Goal: Information Seeking & Learning: Learn about a topic

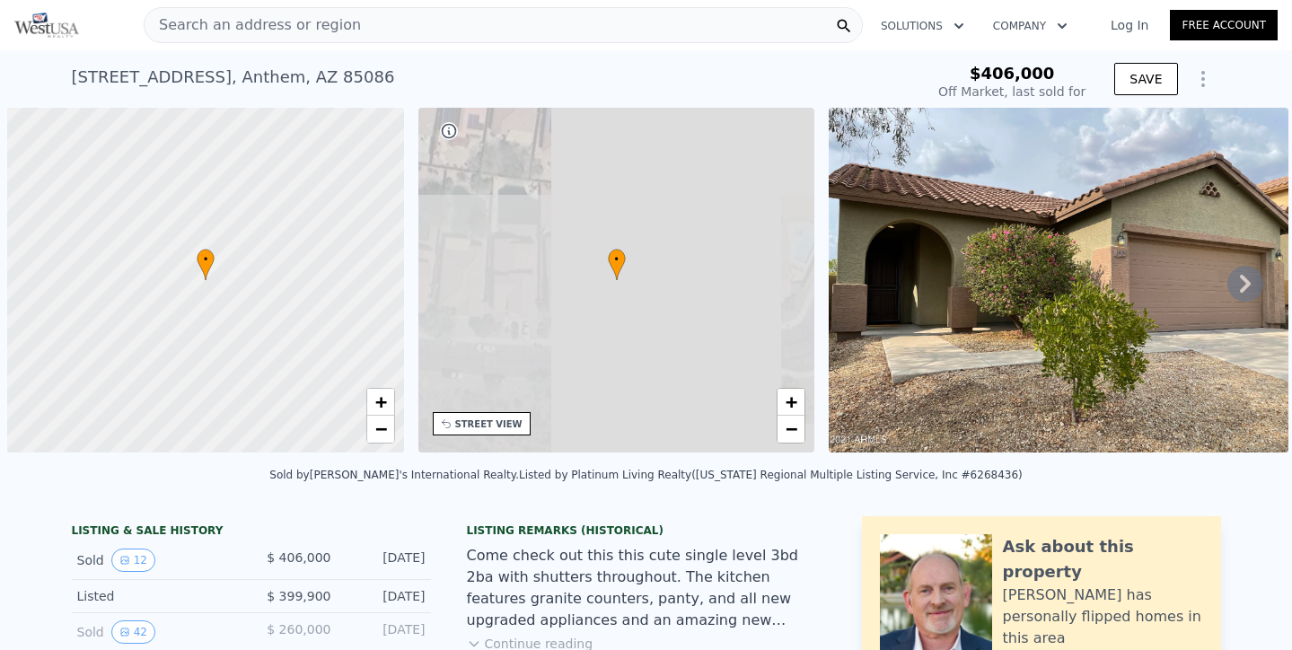
scroll to position [0, 7]
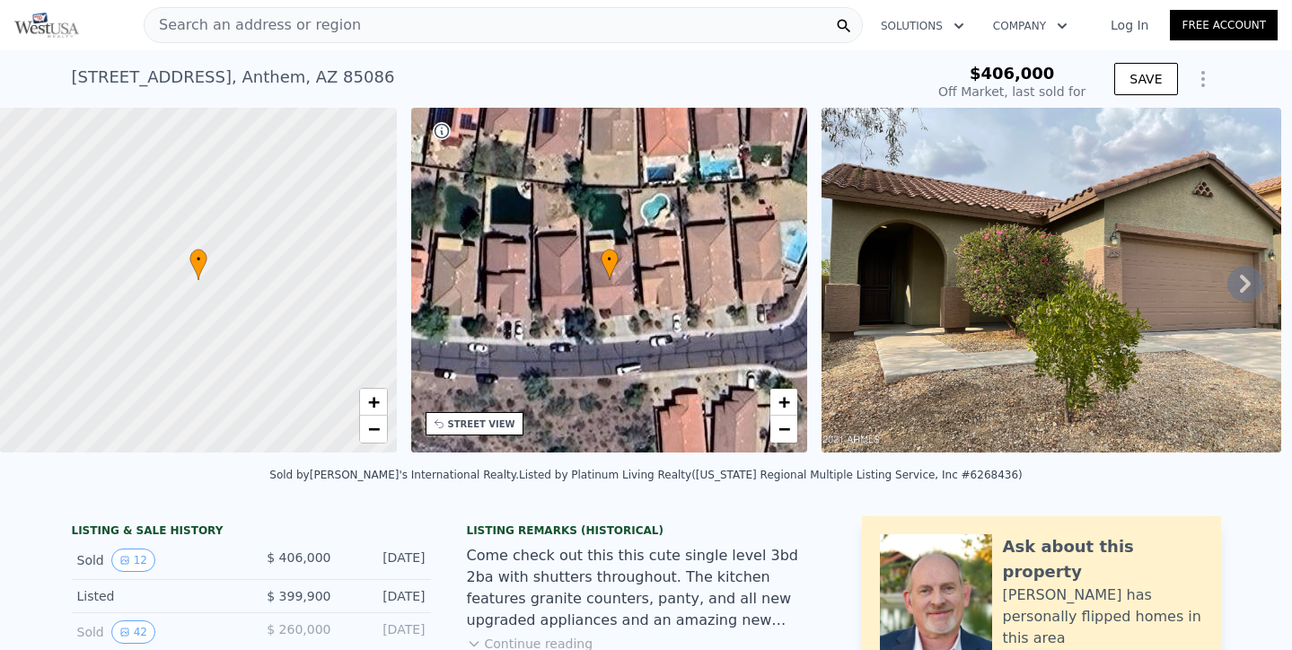
click at [1253, 281] on icon at bounding box center [1245, 284] width 36 height 36
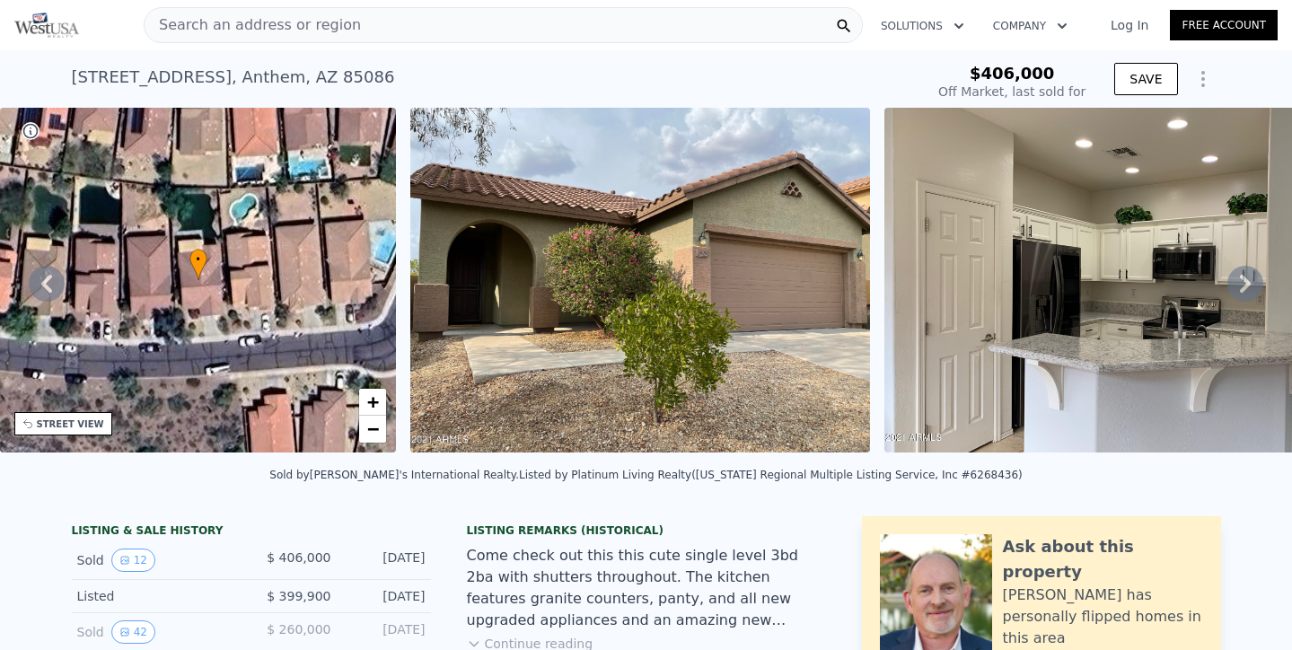
click at [1253, 281] on icon at bounding box center [1245, 284] width 36 height 36
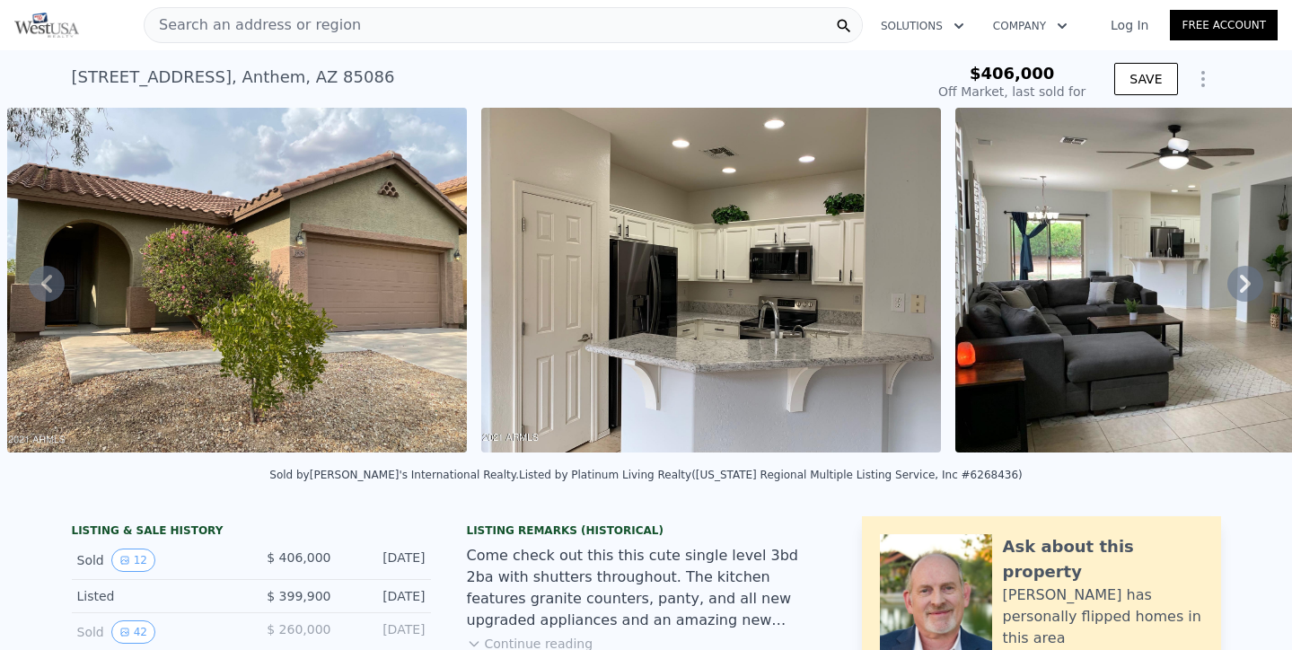
click at [1253, 281] on icon at bounding box center [1245, 284] width 36 height 36
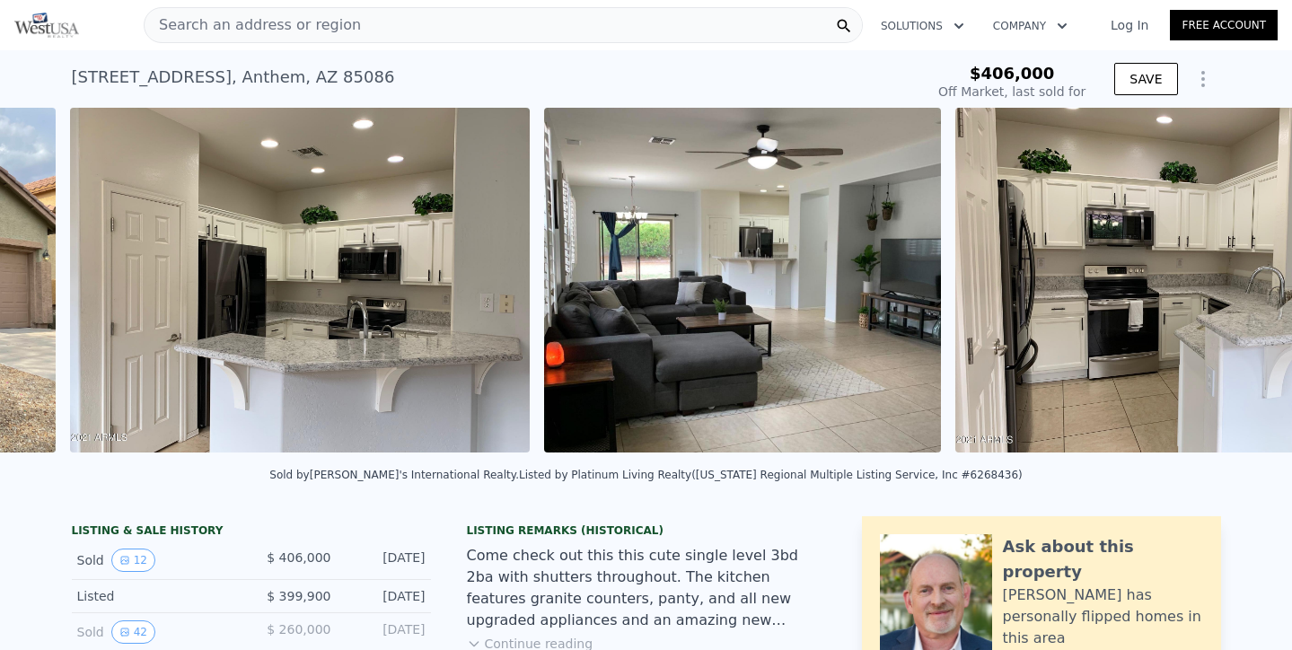
scroll to position [0, 1296]
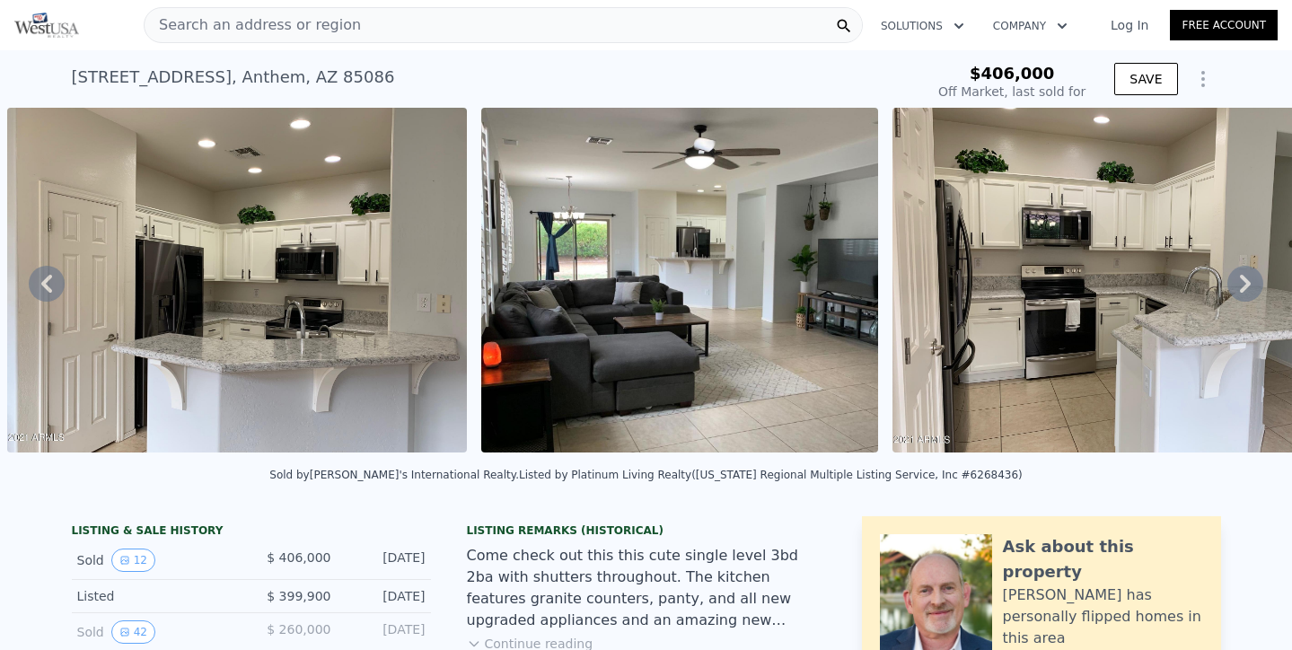
click at [1253, 281] on icon at bounding box center [1245, 284] width 36 height 36
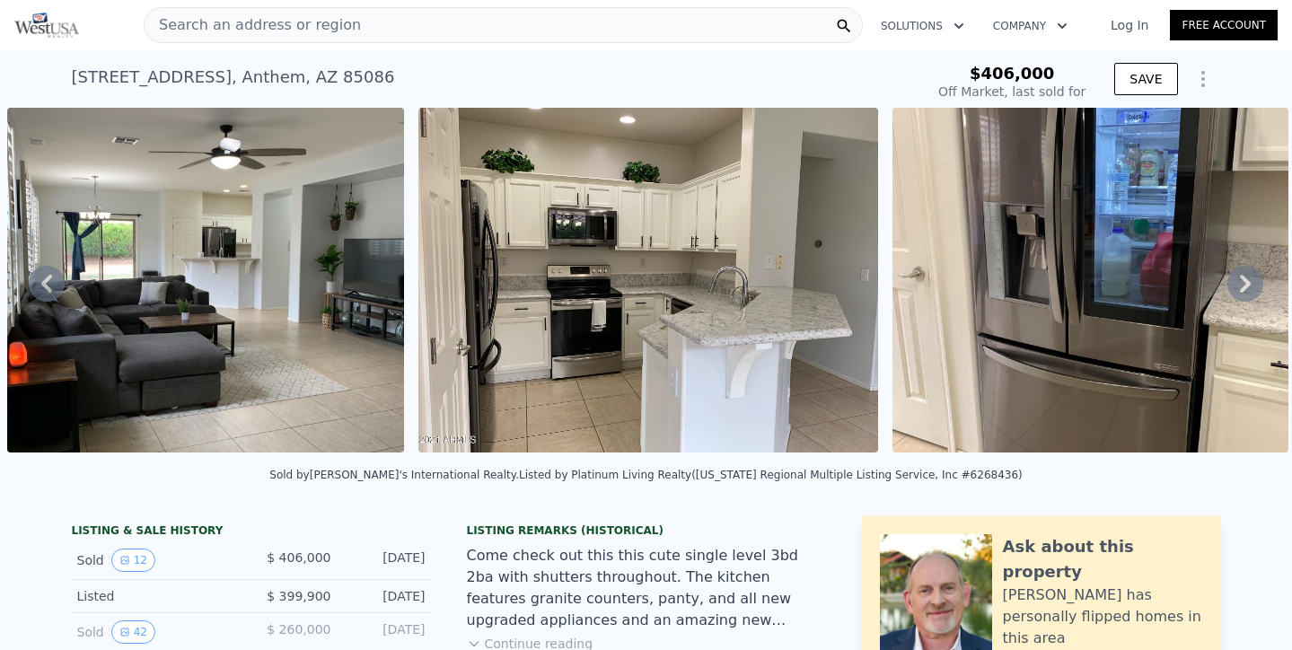
click at [1252, 281] on icon at bounding box center [1245, 284] width 36 height 36
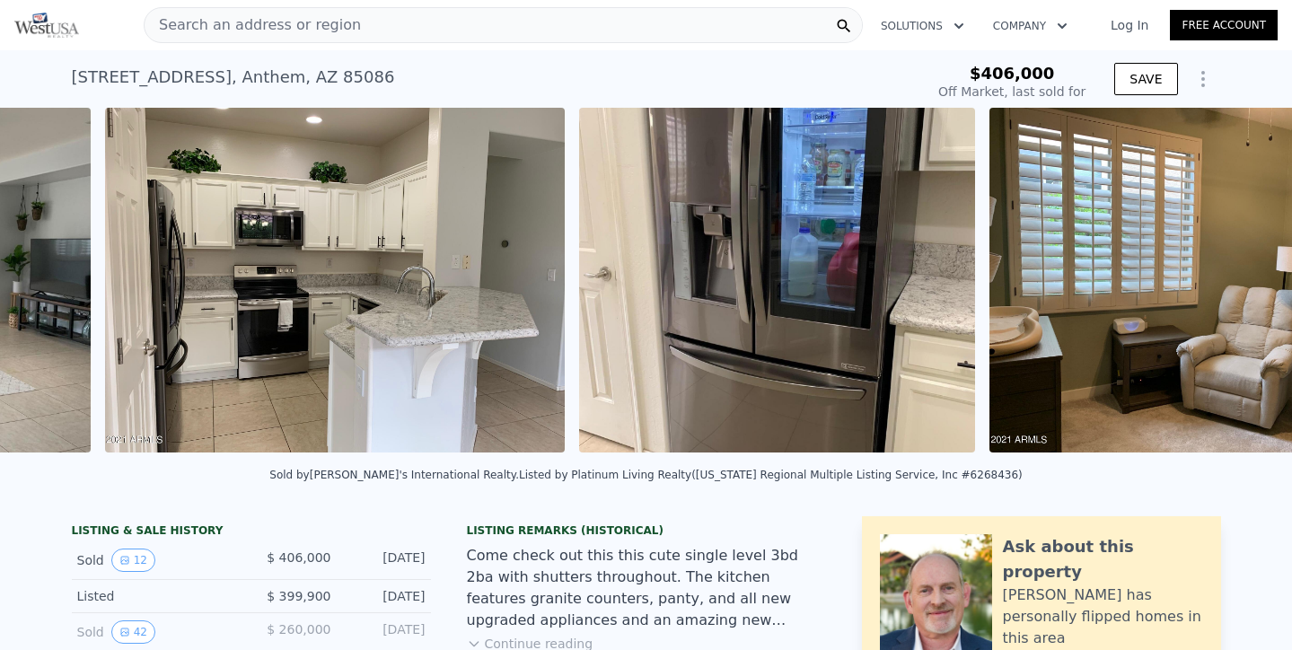
scroll to position [0, 2181]
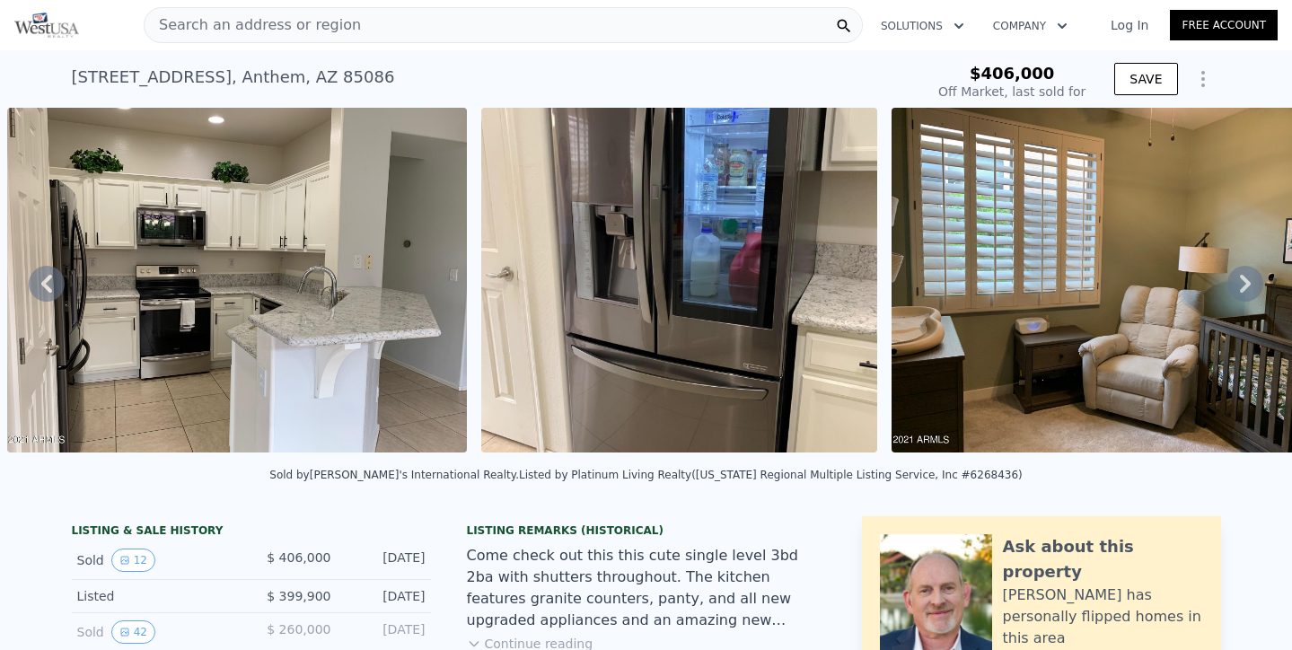
click at [1252, 281] on icon at bounding box center [1245, 284] width 36 height 36
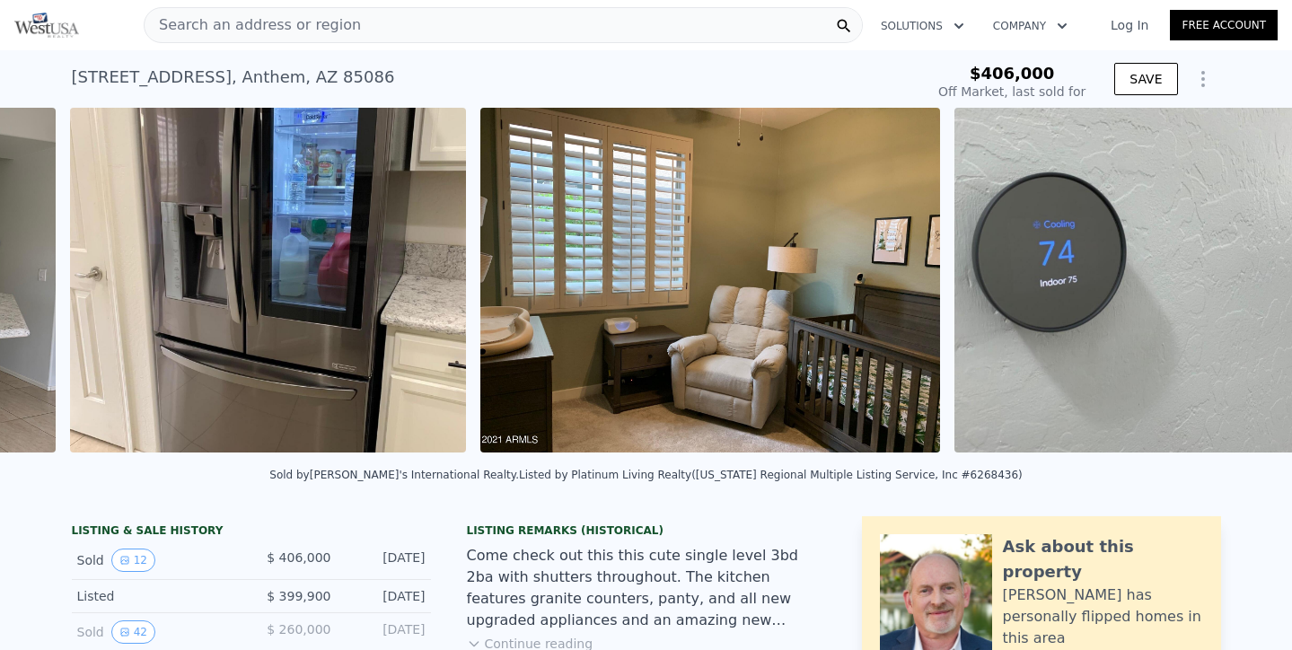
scroll to position [0, 2655]
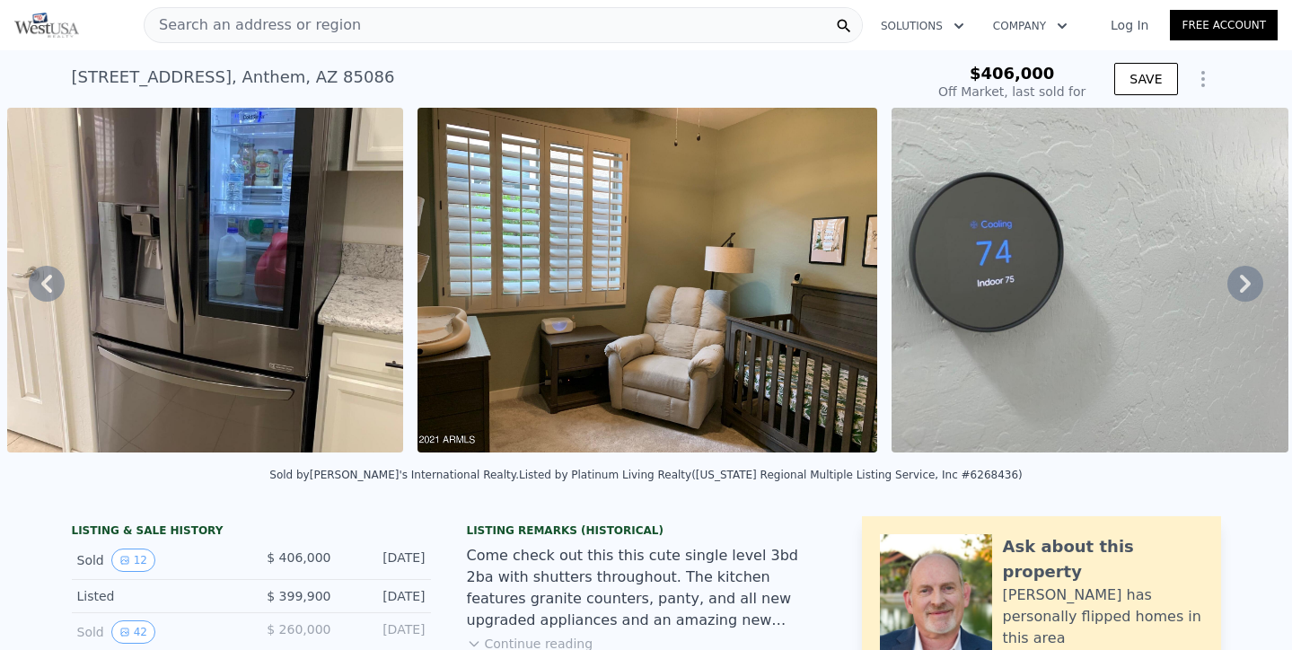
click at [1231, 285] on icon at bounding box center [1245, 284] width 36 height 36
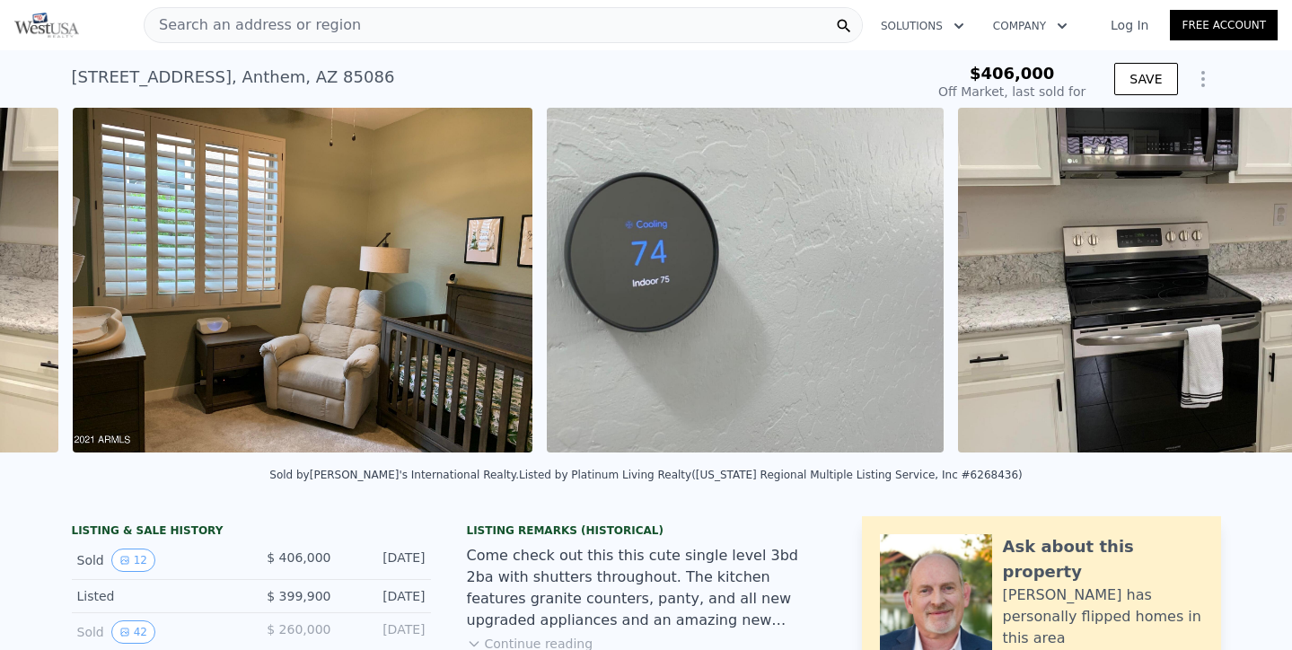
scroll to position [0, 3065]
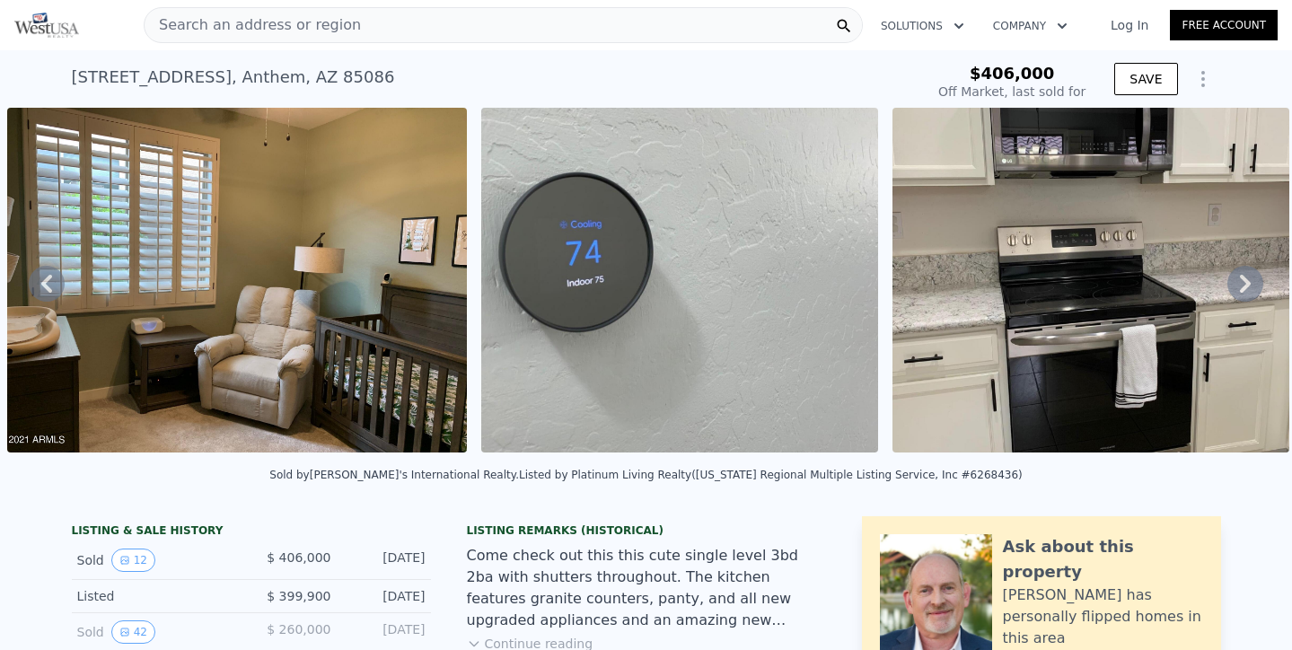
click at [1231, 285] on icon at bounding box center [1245, 284] width 36 height 36
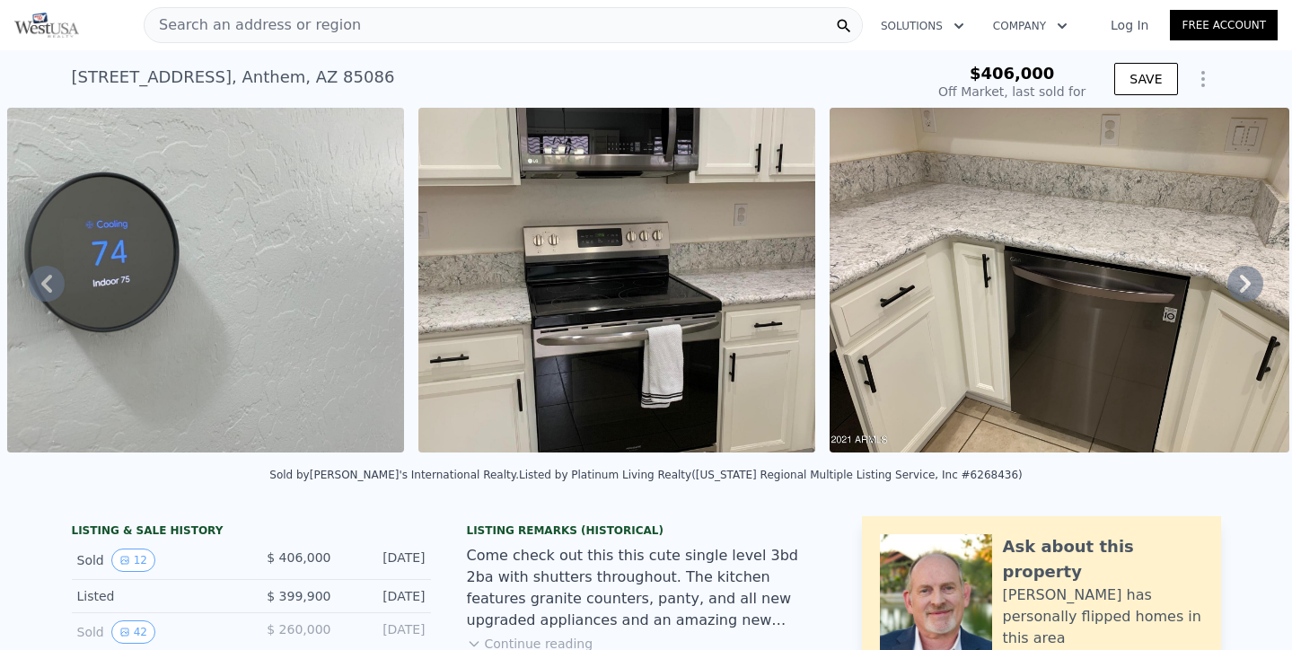
click at [1231, 285] on icon at bounding box center [1245, 284] width 36 height 36
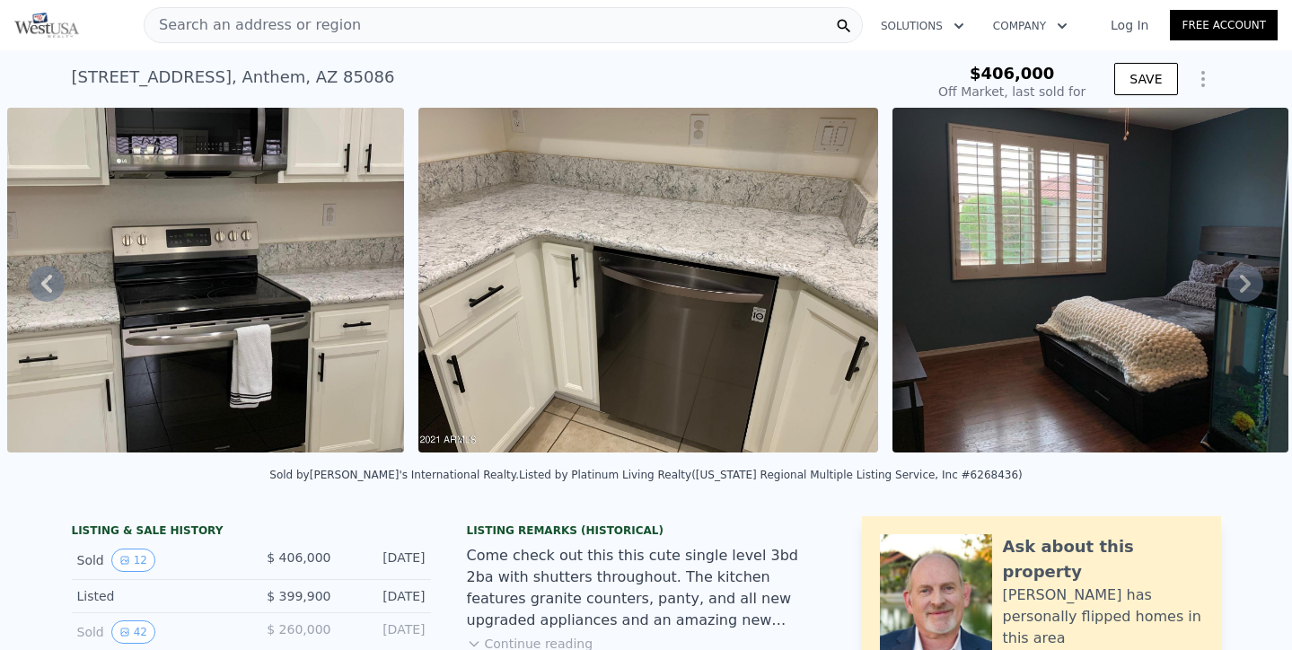
click at [1231, 285] on icon at bounding box center [1245, 284] width 36 height 36
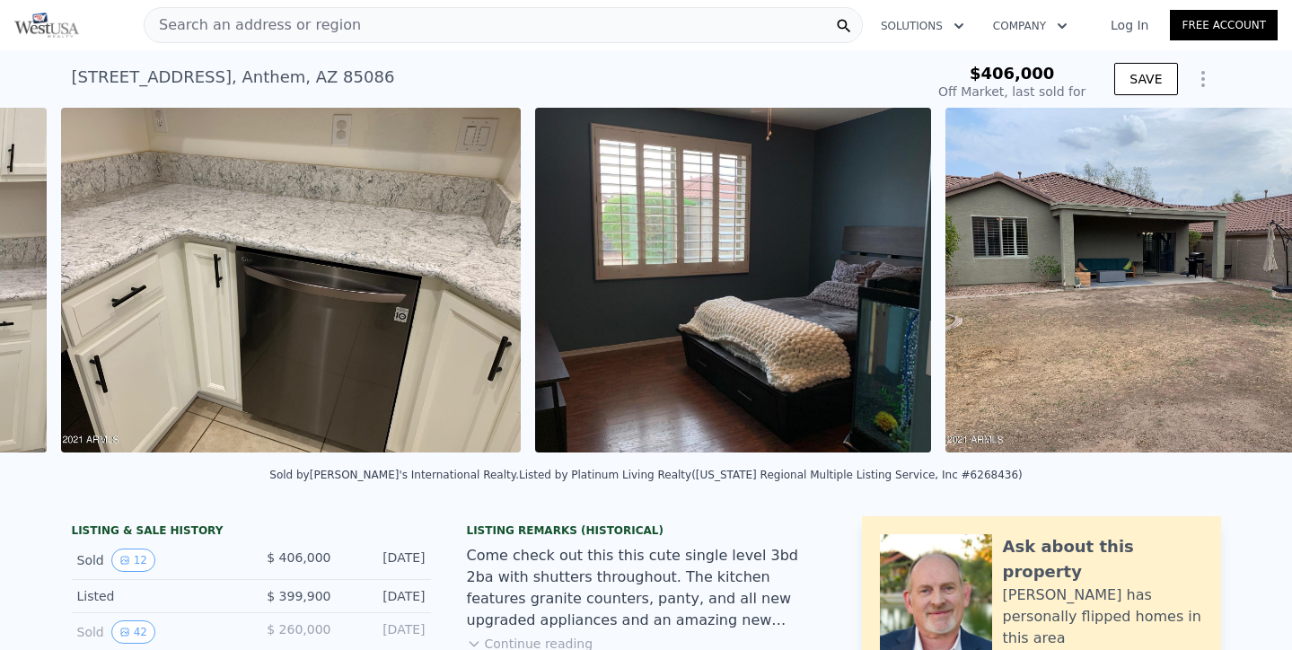
scroll to position [0, 4362]
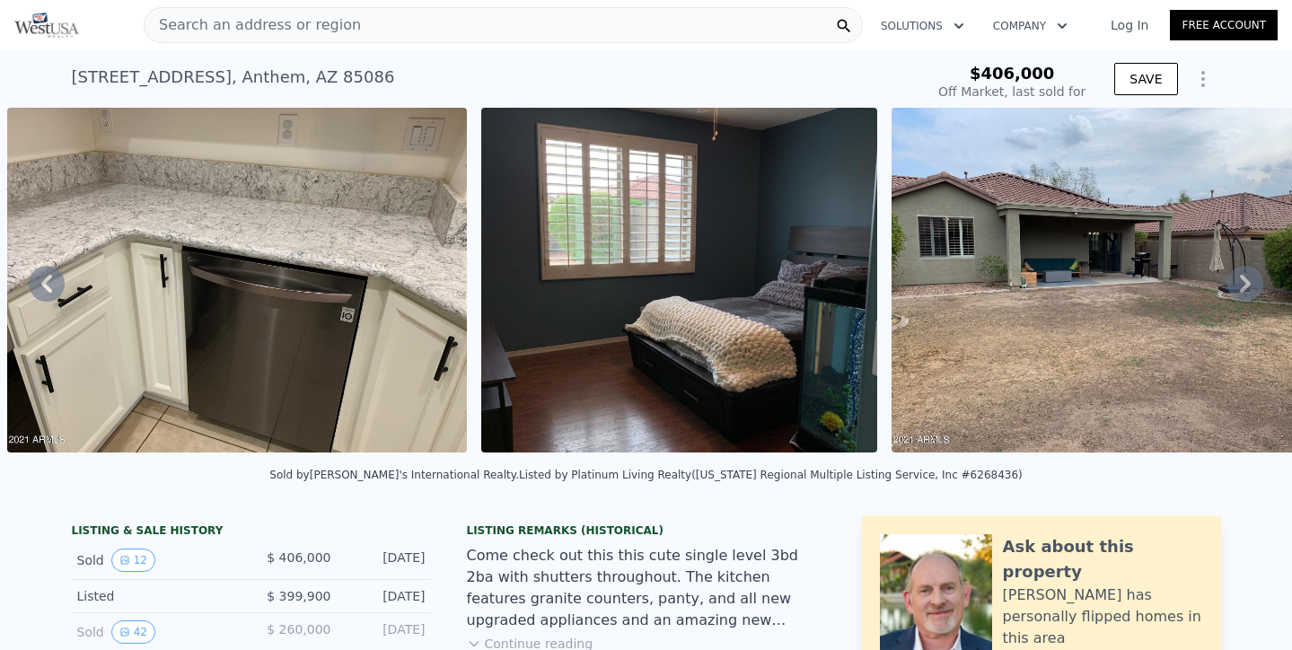
click at [1231, 285] on icon at bounding box center [1245, 284] width 36 height 36
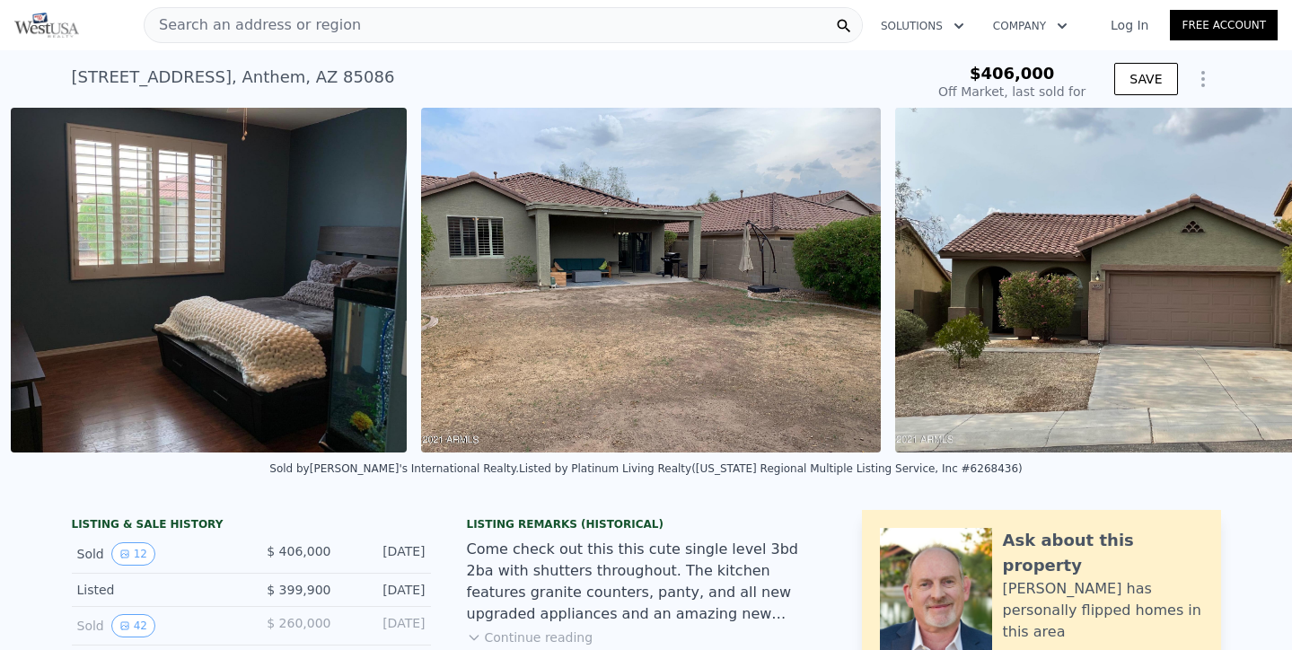
scroll to position [0, 4836]
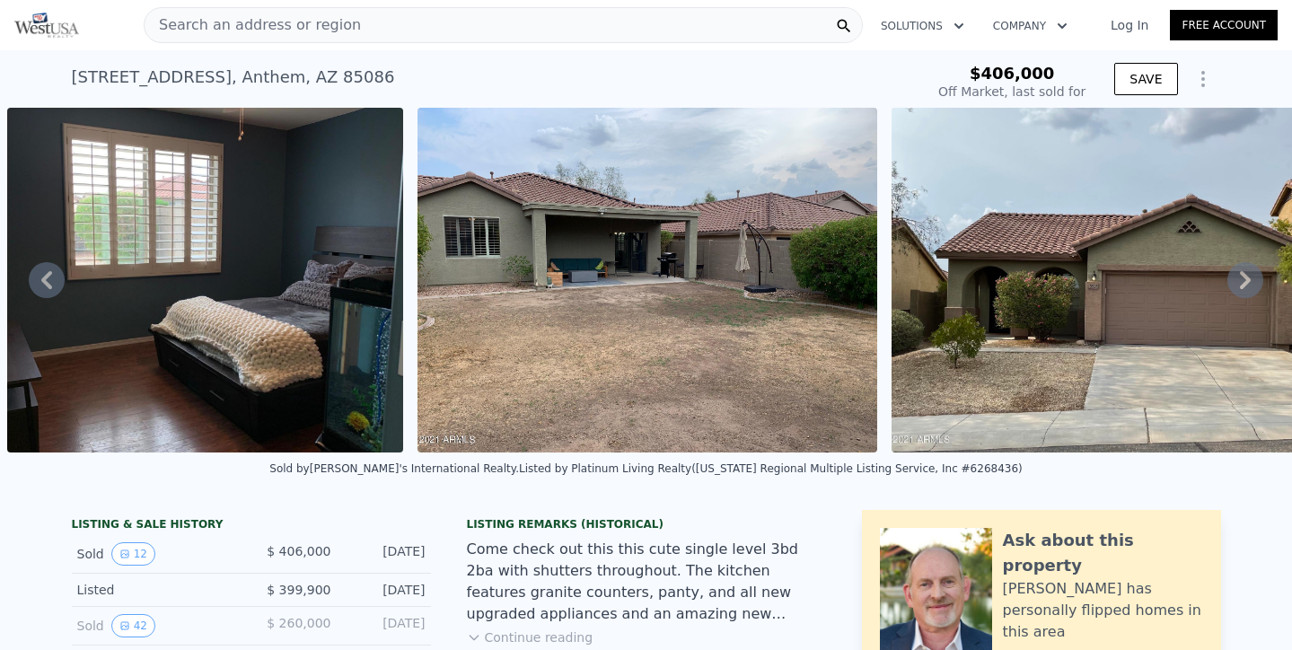
click at [1231, 286] on icon at bounding box center [1245, 280] width 36 height 36
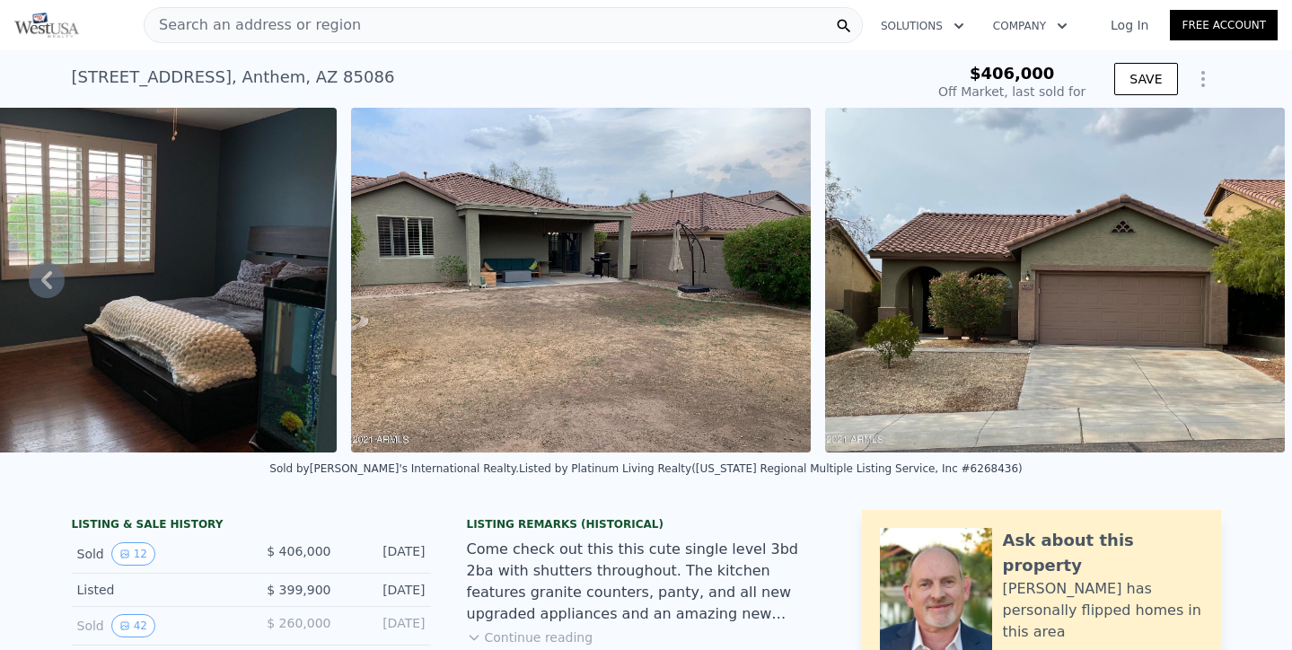
scroll to position [0, 0]
click at [34, 274] on icon at bounding box center [47, 280] width 36 height 36
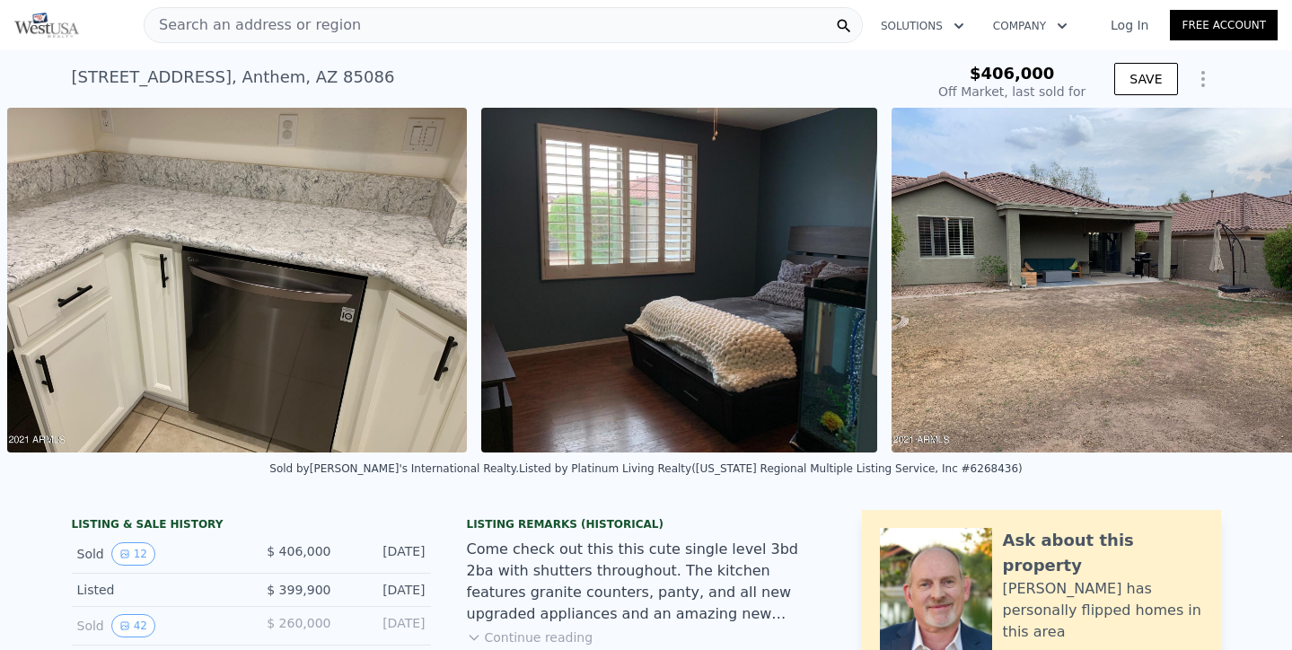
click at [34, 274] on img at bounding box center [237, 280] width 460 height 345
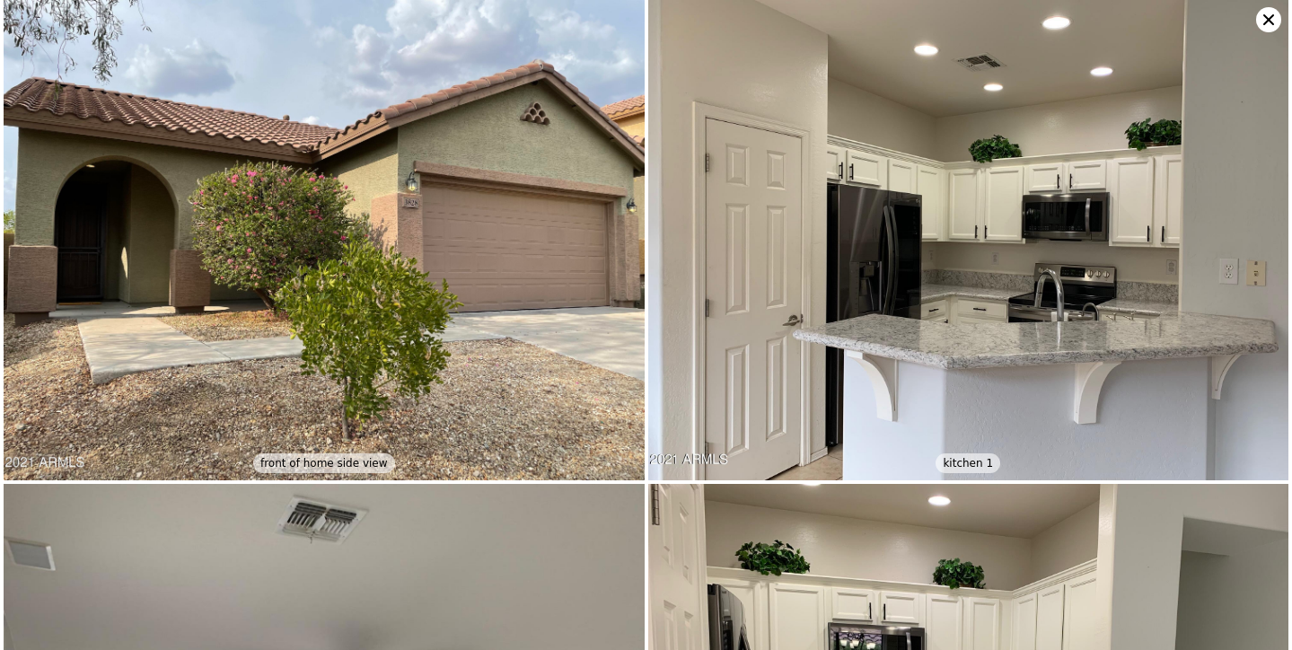
scroll to position [3057, 0]
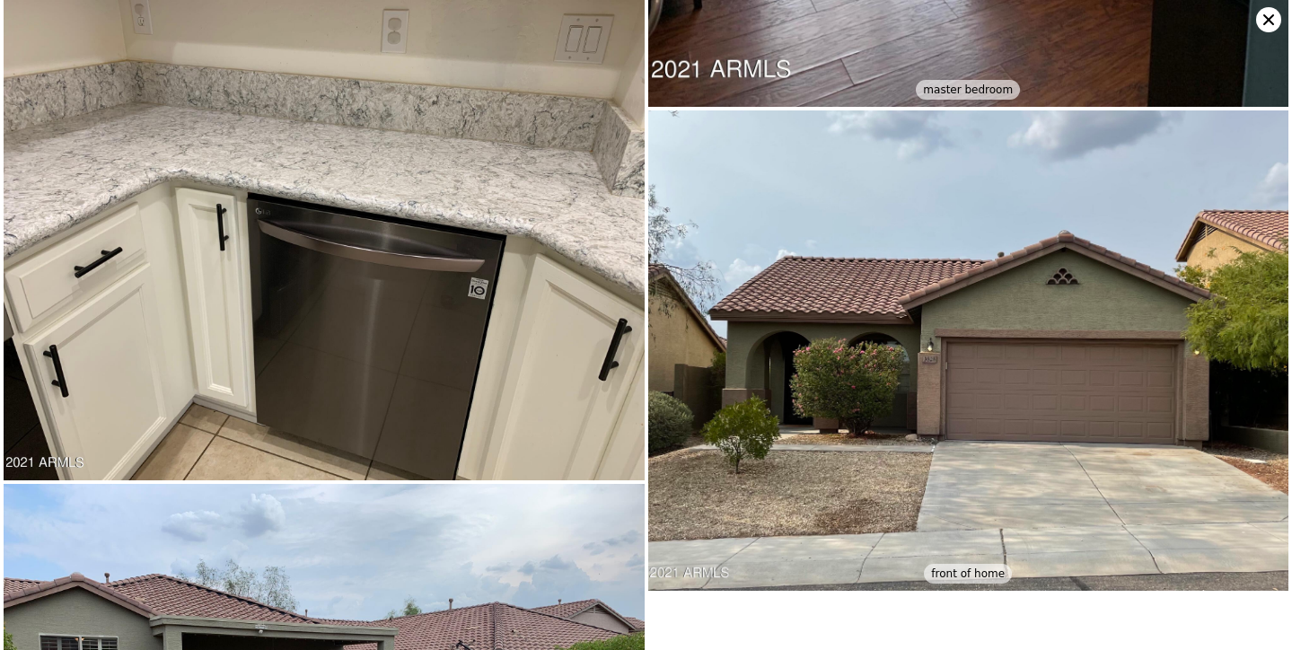
click at [1276, 19] on icon at bounding box center [1268, 19] width 25 height 25
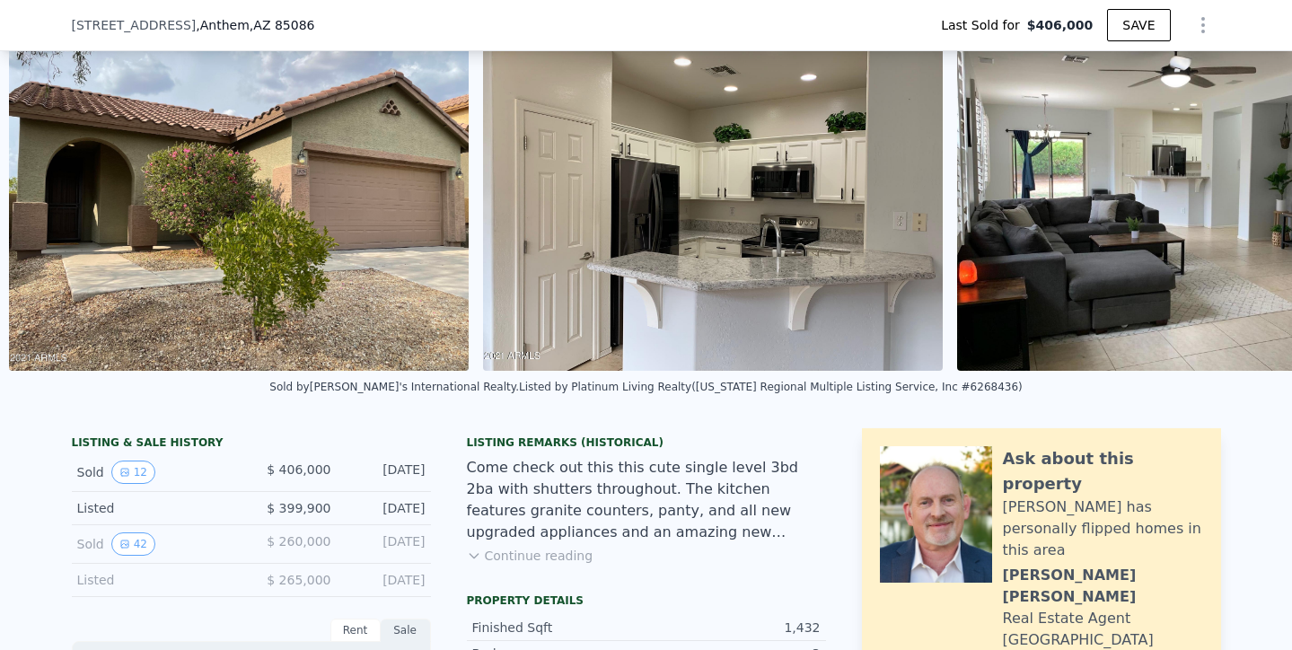
scroll to position [0, 822]
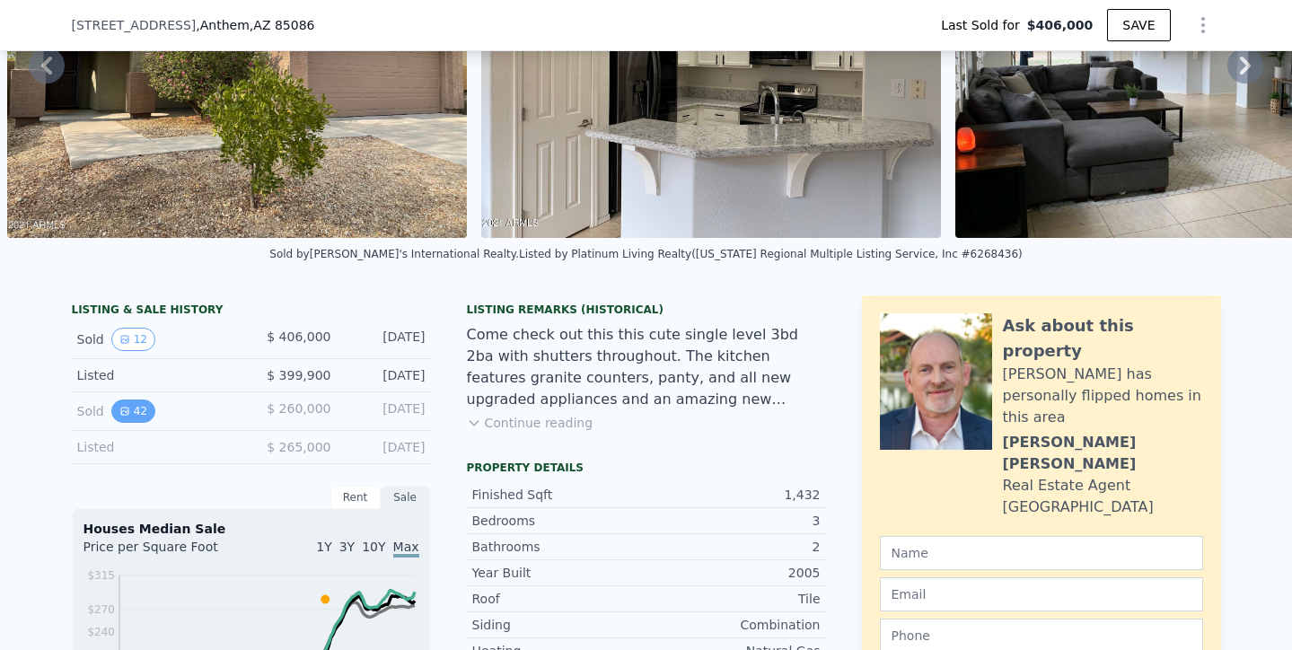
click at [136, 410] on button "42" at bounding box center [133, 411] width 44 height 23
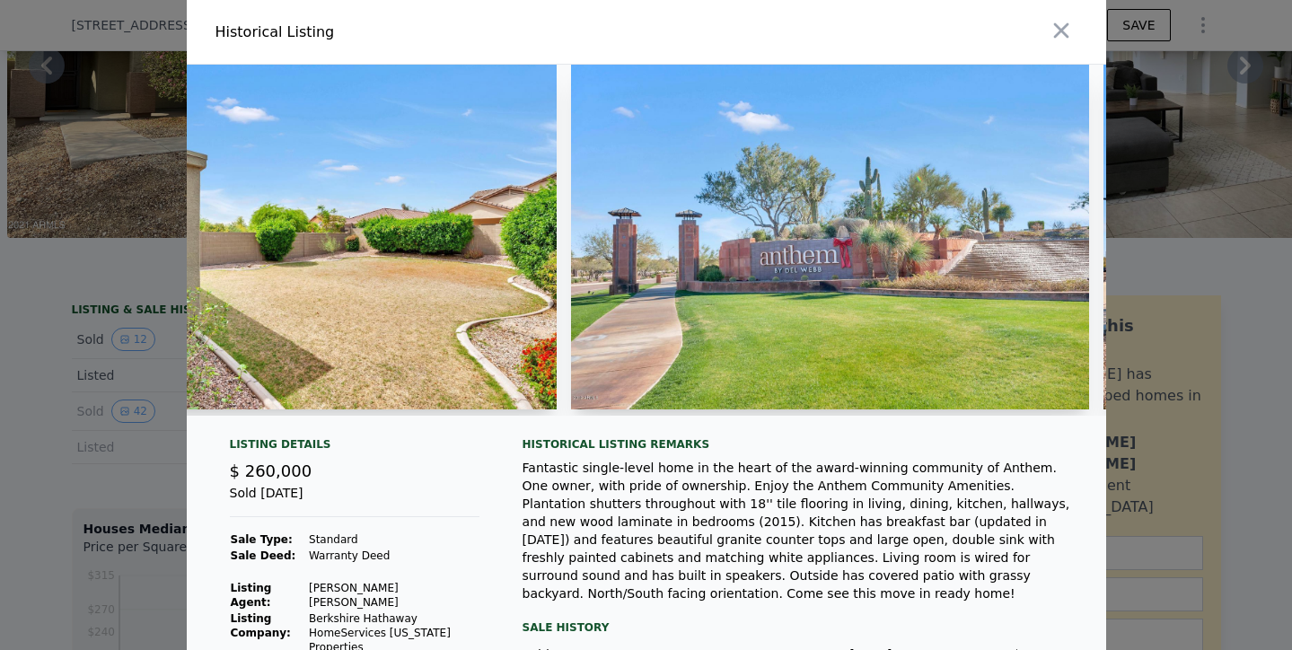
scroll to position [0, 0]
click at [1086, 52] on div at bounding box center [880, 32] width 453 height 64
click at [1062, 32] on icon "button" at bounding box center [1060, 30] width 15 height 15
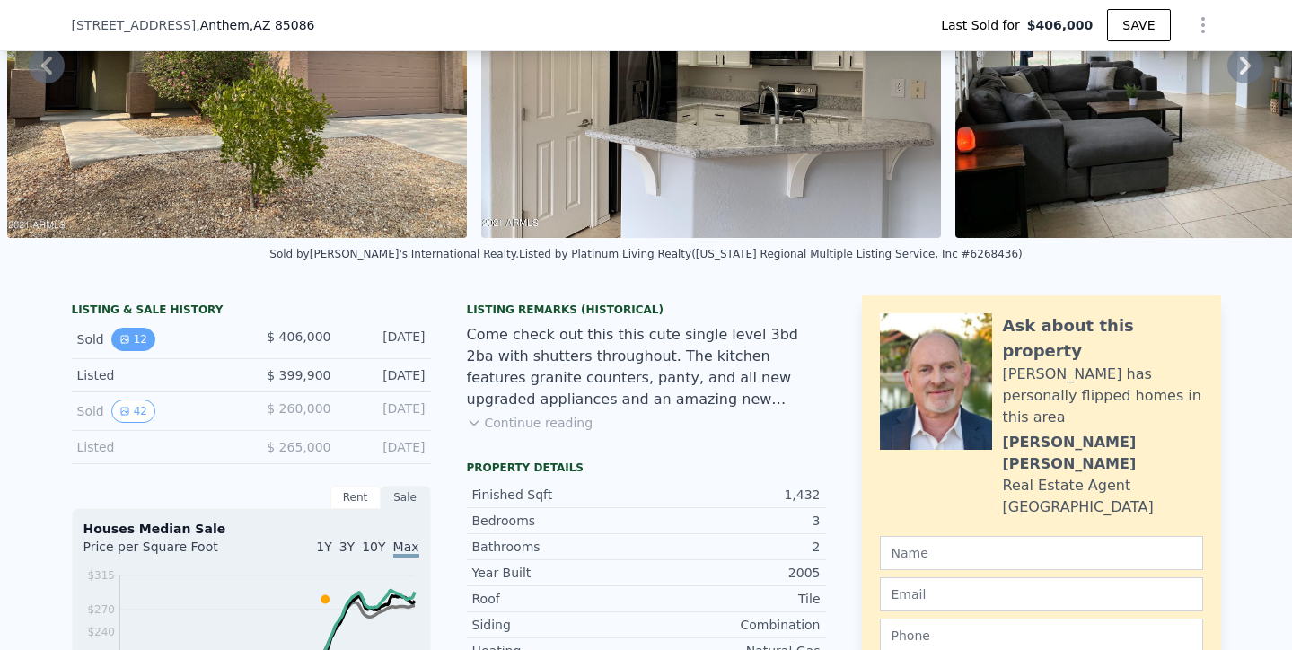
click at [131, 339] on button "12" at bounding box center [133, 339] width 44 height 23
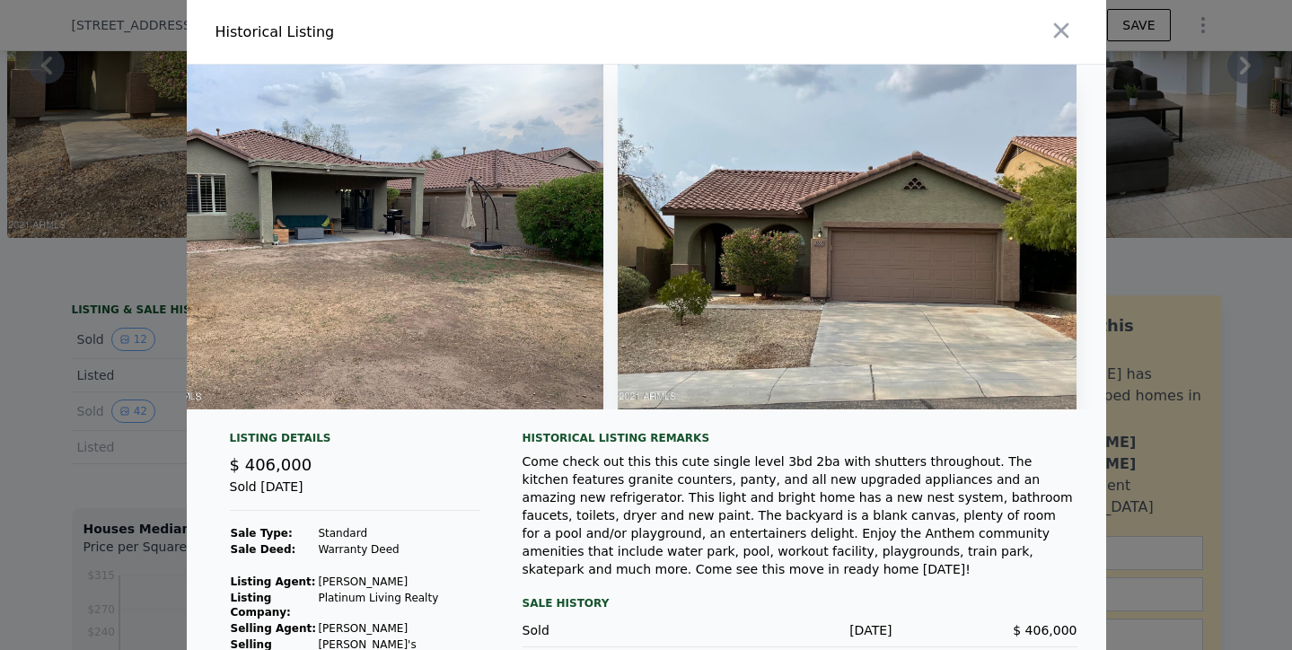
scroll to position [0, 3936]
click at [129, 259] on div at bounding box center [646, 325] width 1292 height 650
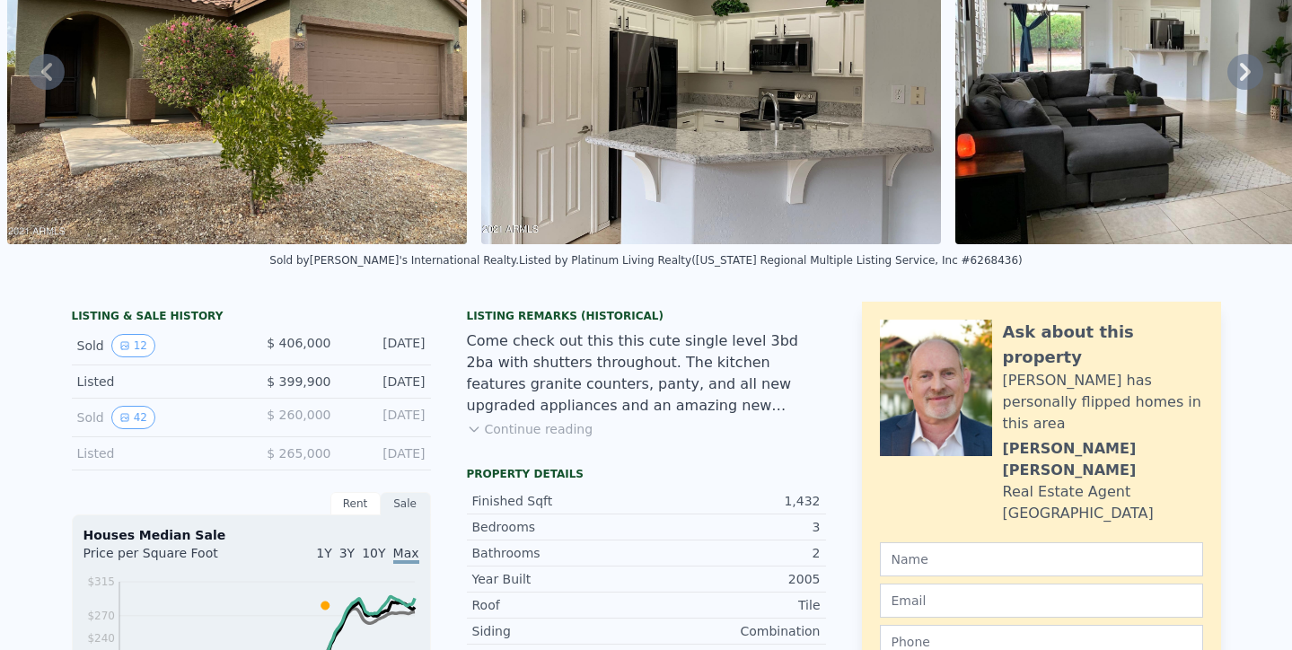
scroll to position [0, 0]
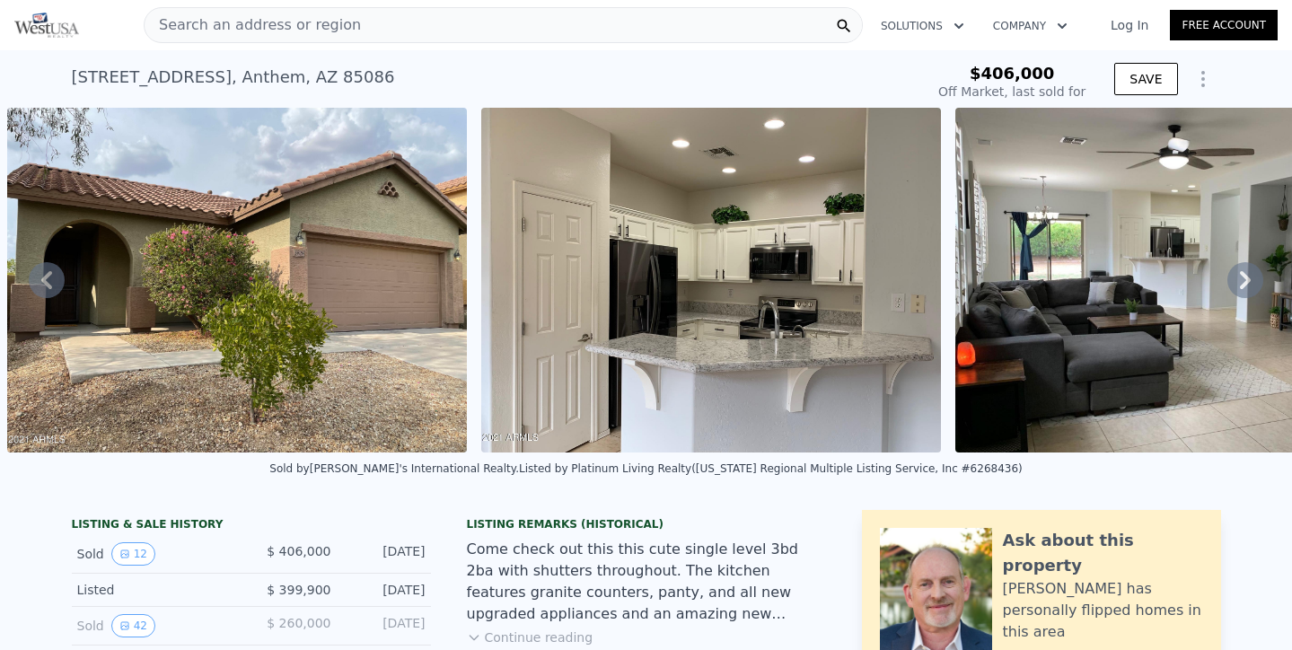
type input "$ 438,000"
type input "-$ 16,098"
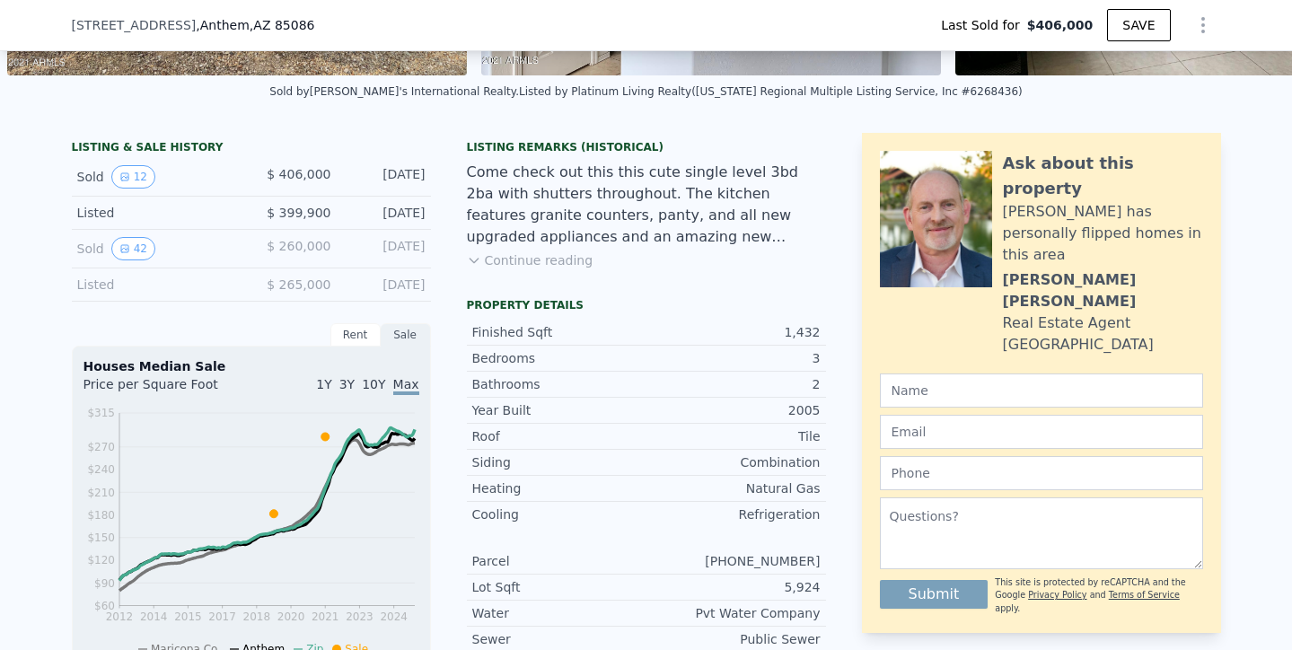
scroll to position [381, 0]
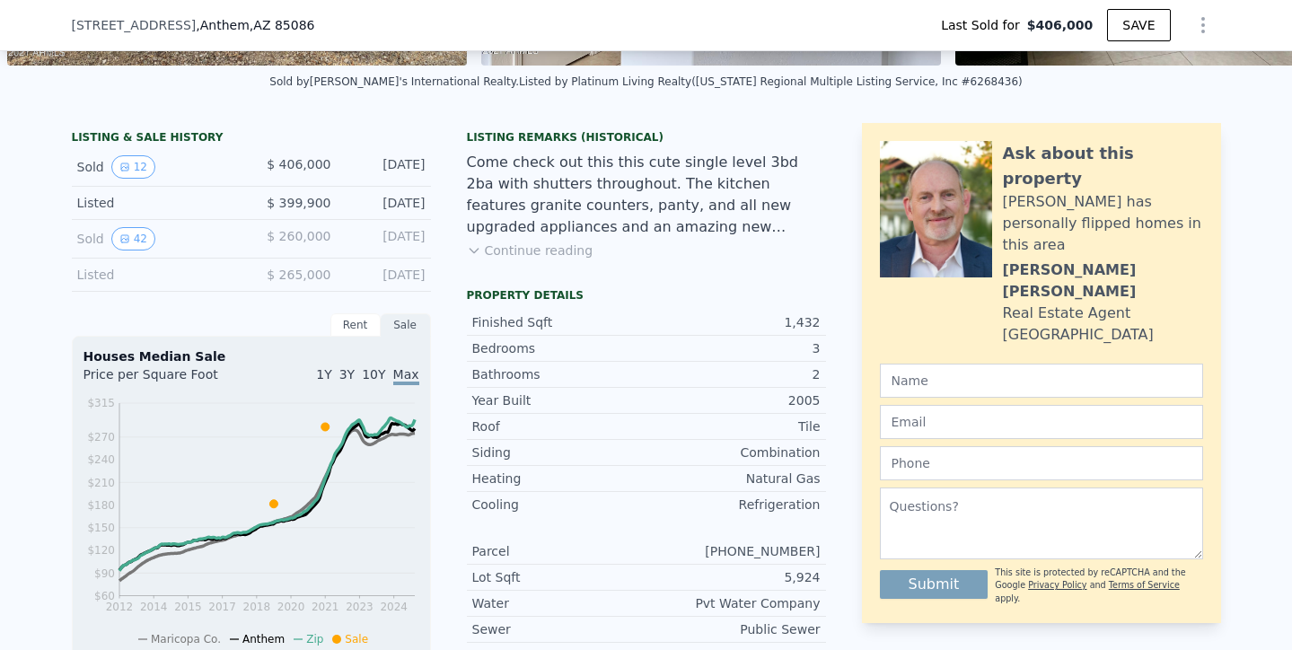
click at [237, 282] on div "Listed $ 265,000 [DATE]" at bounding box center [251, 275] width 359 height 33
click at [196, 279] on div "Listed" at bounding box center [157, 275] width 160 height 18
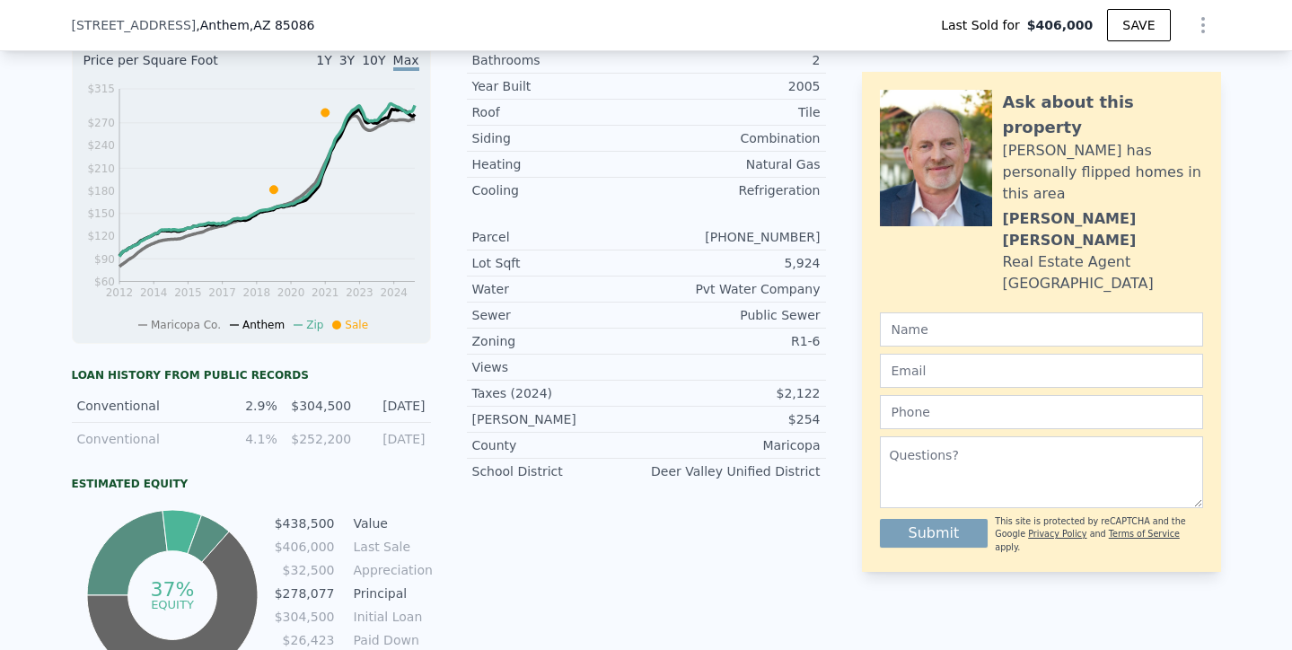
scroll to position [696, 0]
